Goal: Information Seeking & Learning: Learn about a topic

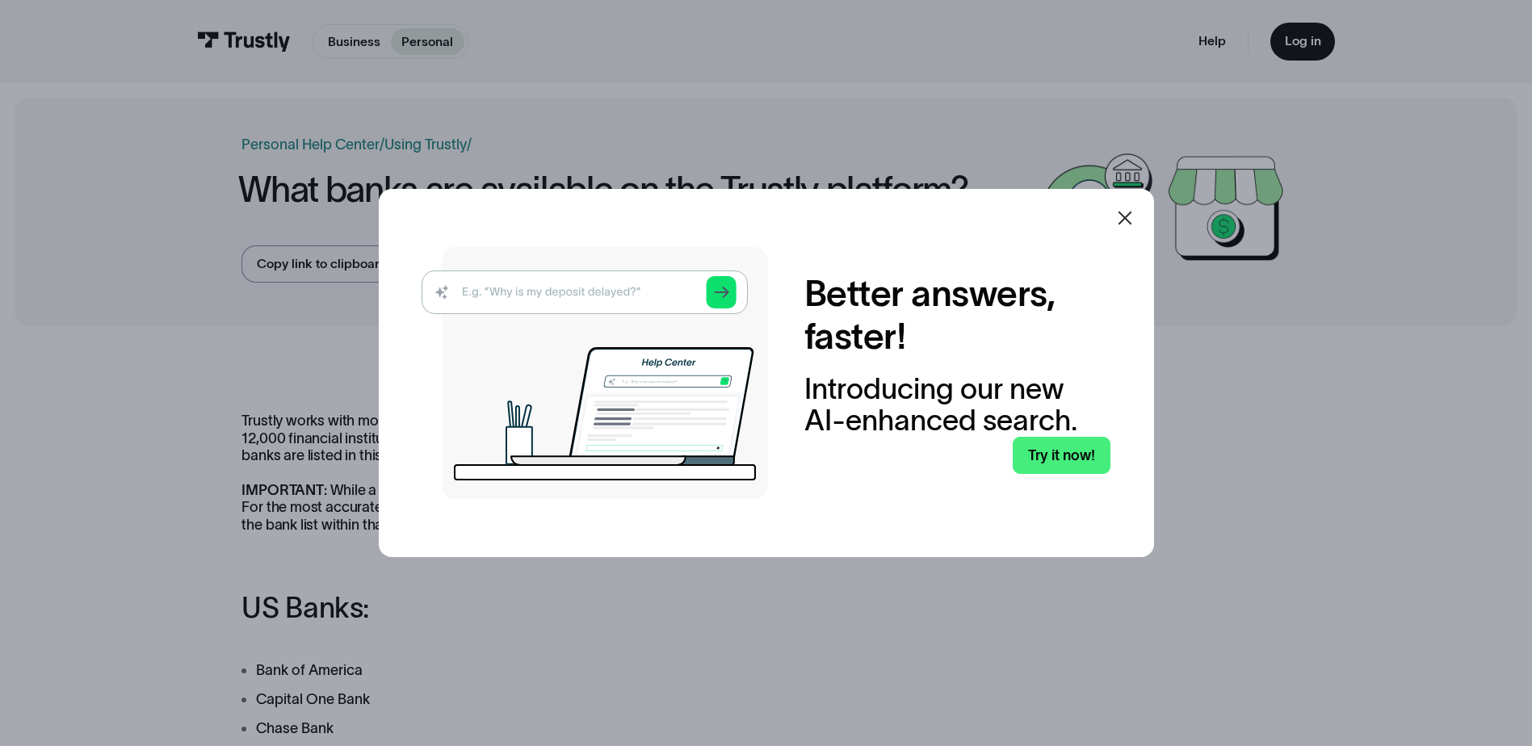
click at [1124, 217] on icon at bounding box center [1124, 217] width 19 height 19
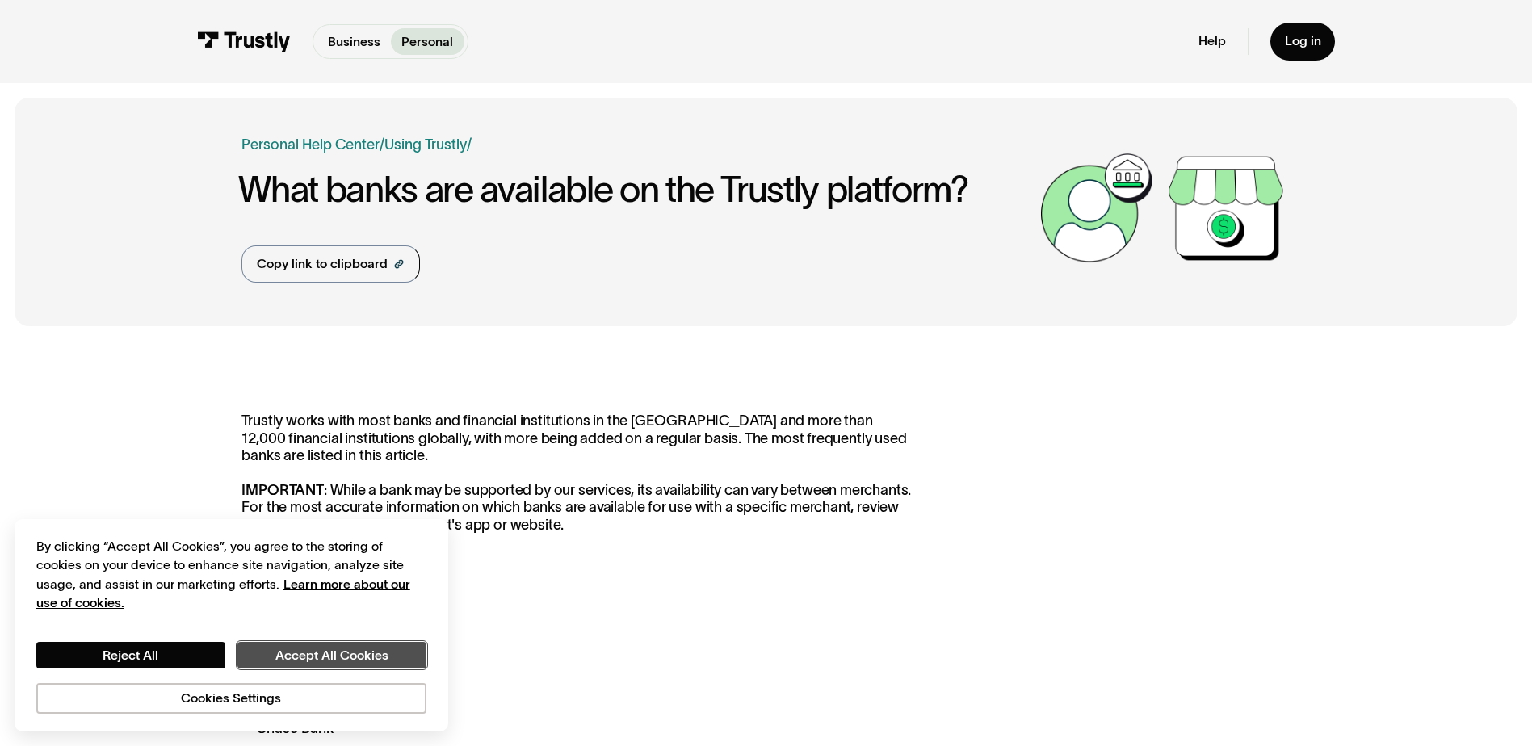
click at [284, 646] on button "Accept All Cookies" at bounding box center [331, 655] width 189 height 27
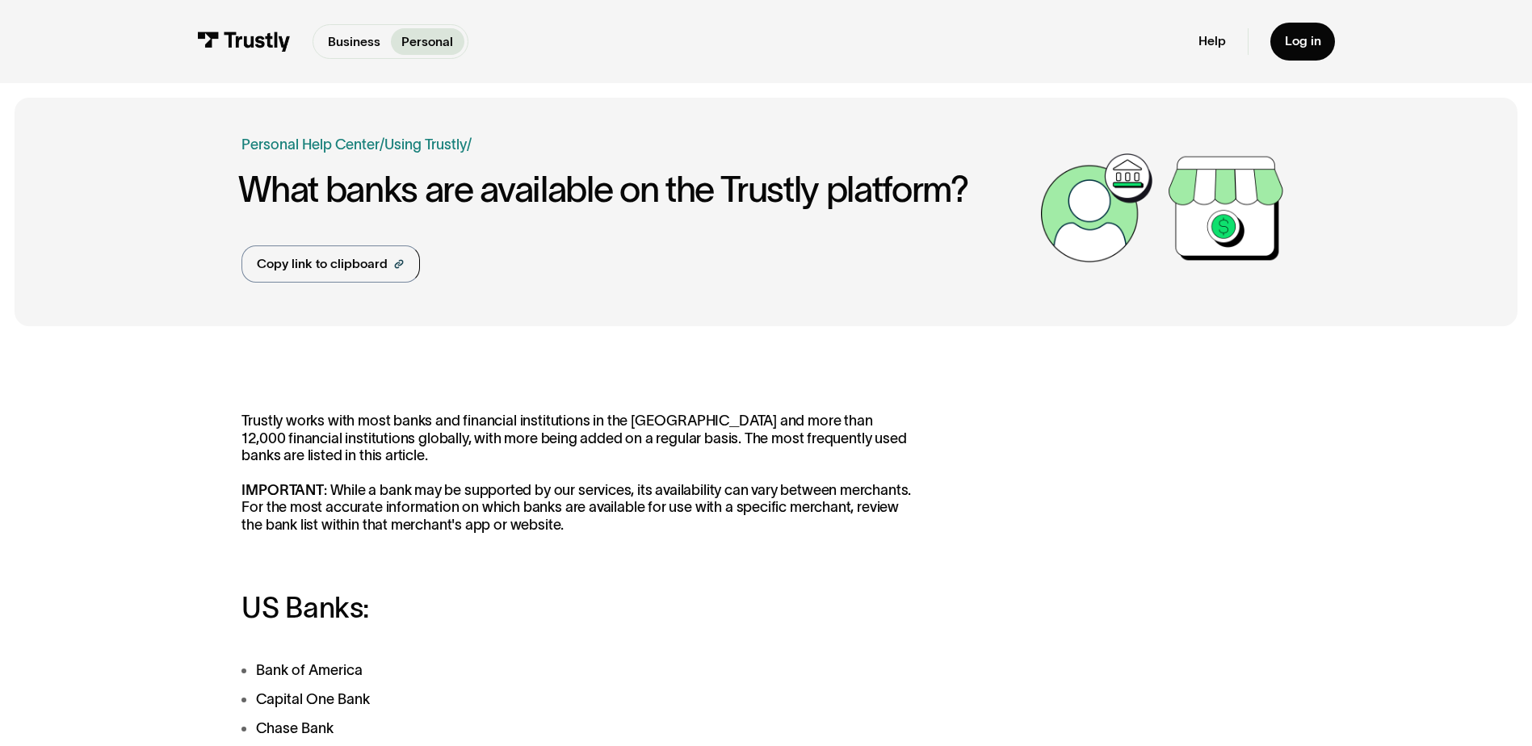
click at [284, 646] on button "Accept All Cookies" at bounding box center [331, 655] width 189 height 27
click at [541, 507] on p "Trustly works with most banks and financial institutions in the [GEOGRAPHIC_DAT…" at bounding box center [579, 473] width 675 height 121
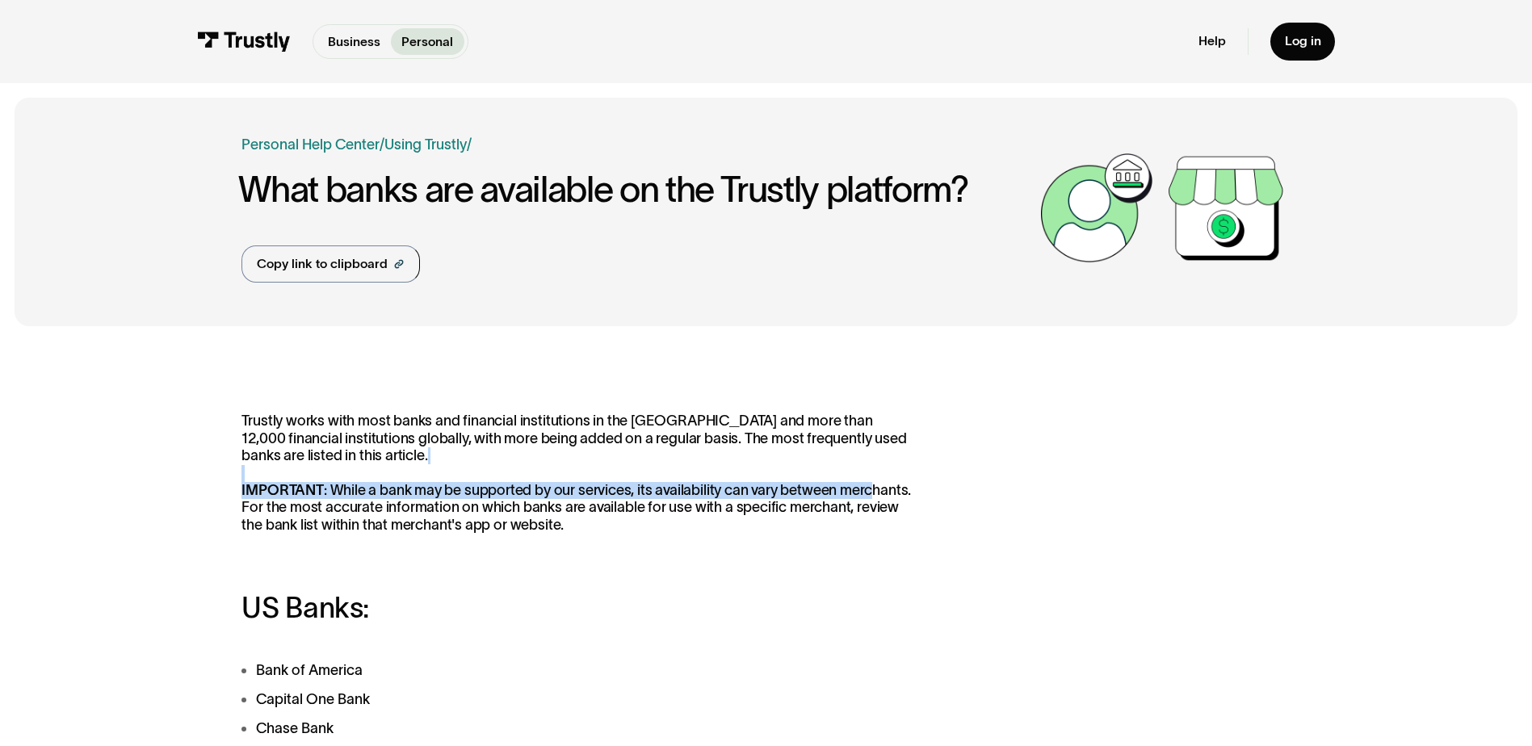
drag, startPoint x: 803, startPoint y: 486, endPoint x: 876, endPoint y: 495, distance: 74.0
click at [876, 495] on p "Trustly works with most banks and financial institutions in the [GEOGRAPHIC_DAT…" at bounding box center [579, 473] width 675 height 121
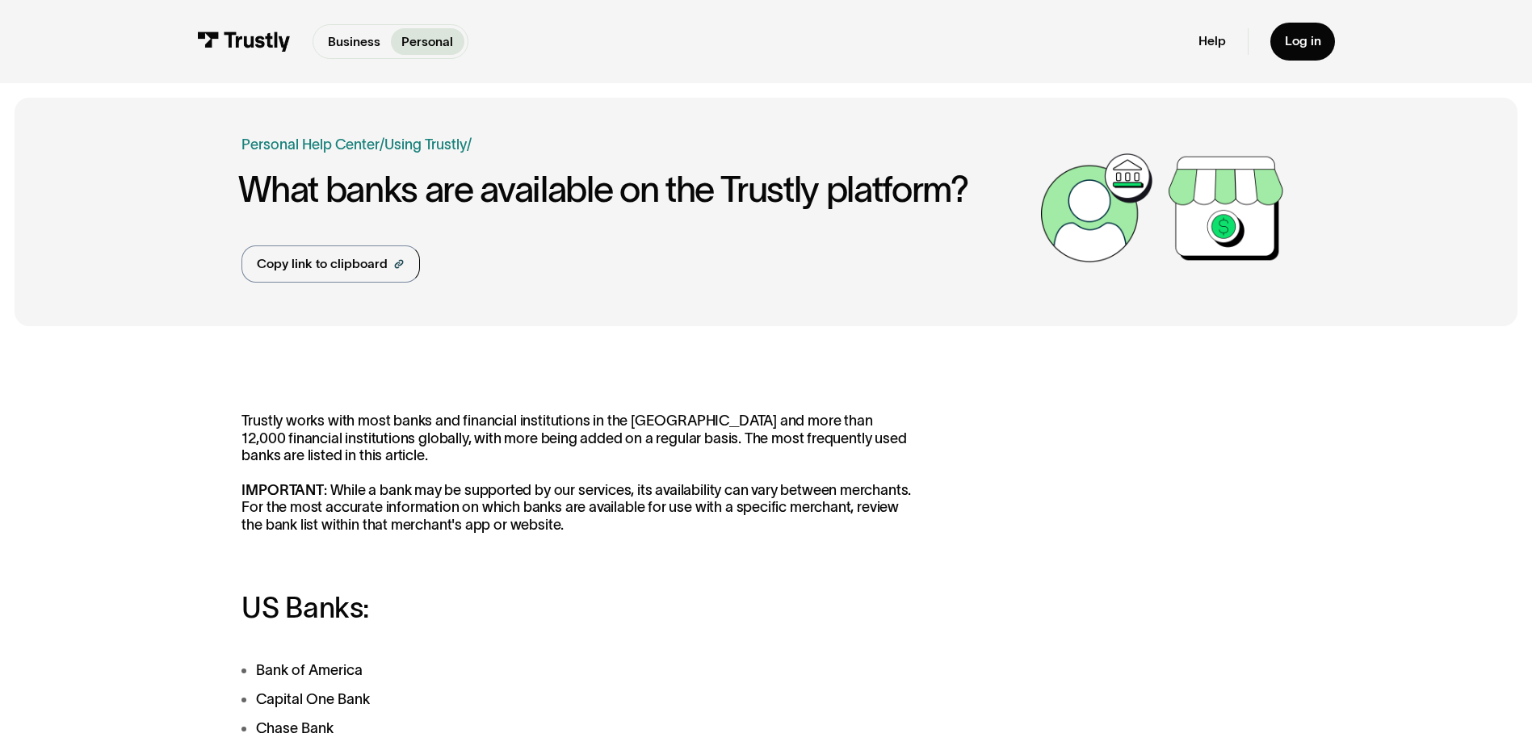
drag, startPoint x: 876, startPoint y: 495, endPoint x: 815, endPoint y: 465, distance: 68.3
click at [815, 465] on p "Trustly works with most banks and financial institutions in the [GEOGRAPHIC_DAT…" at bounding box center [579, 473] width 675 height 121
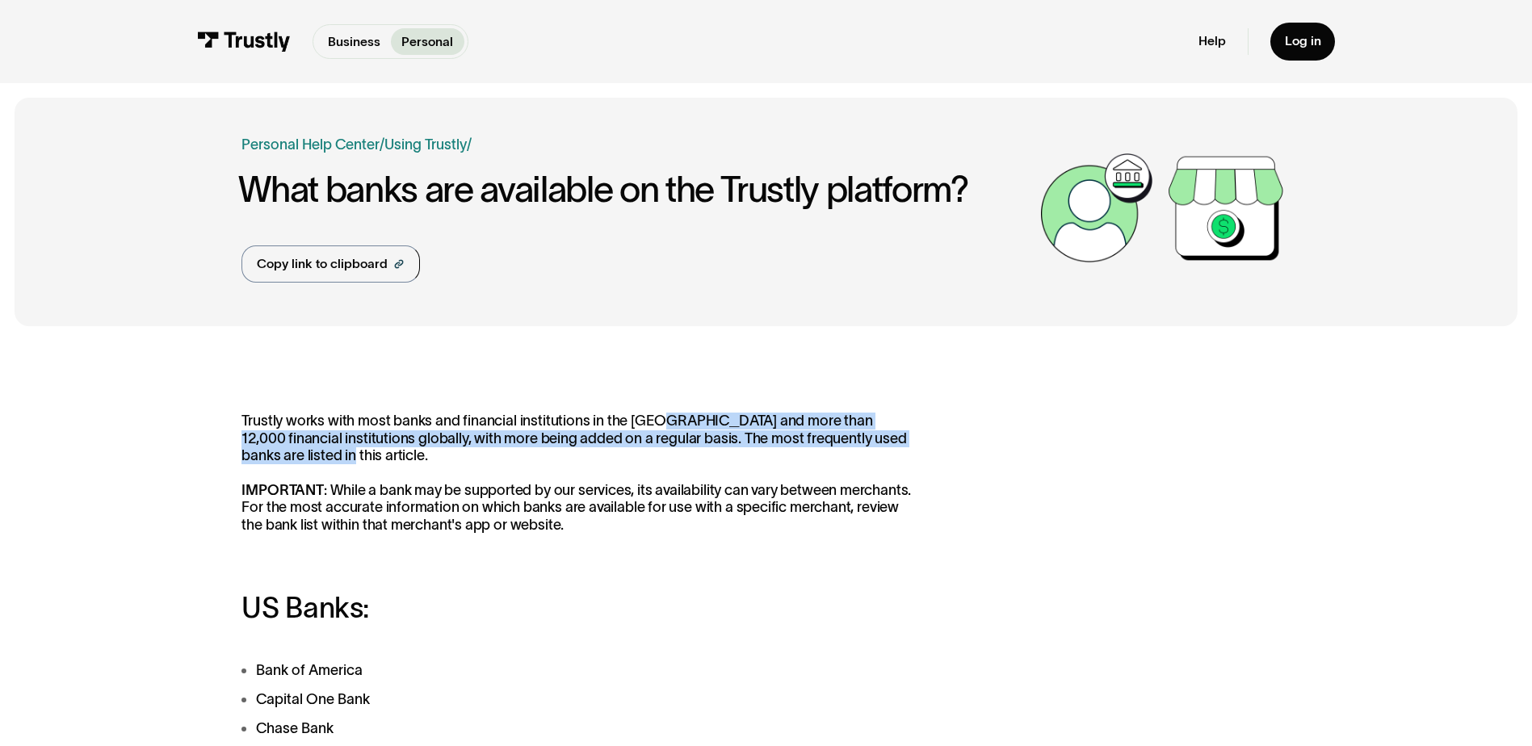
drag, startPoint x: 655, startPoint y: 431, endPoint x: 726, endPoint y: 453, distance: 74.6
click at [726, 453] on p "Trustly works with most banks and financial institutions in the [GEOGRAPHIC_DAT…" at bounding box center [579, 473] width 675 height 121
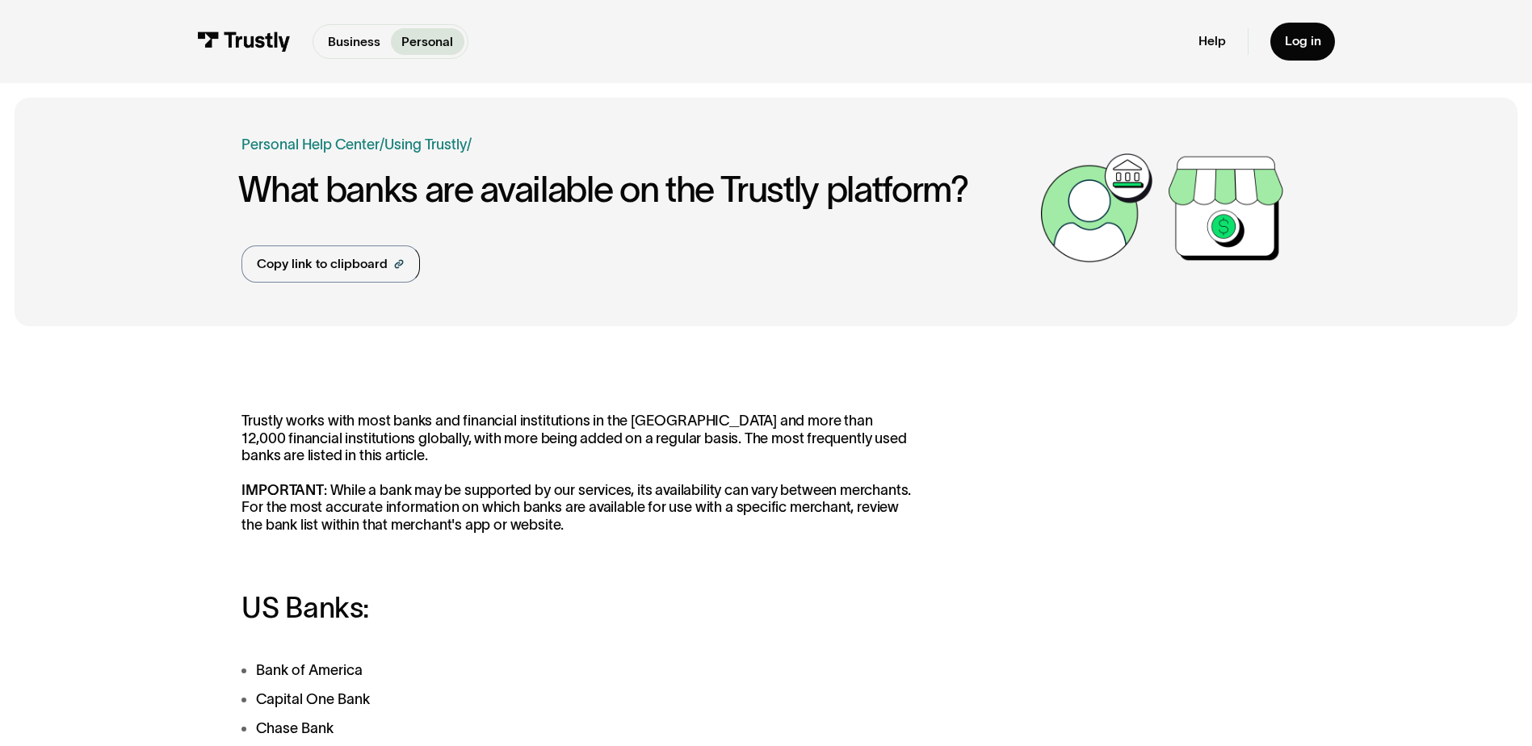
drag, startPoint x: 726, startPoint y: 453, endPoint x: 895, endPoint y: 483, distance: 171.4
click at [895, 483] on p "Trustly works with most banks and financial institutions in the [GEOGRAPHIC_DAT…" at bounding box center [579, 473] width 675 height 121
click at [268, 44] on img at bounding box center [244, 42] width 94 height 20
